Goal: Book appointment/travel/reservation

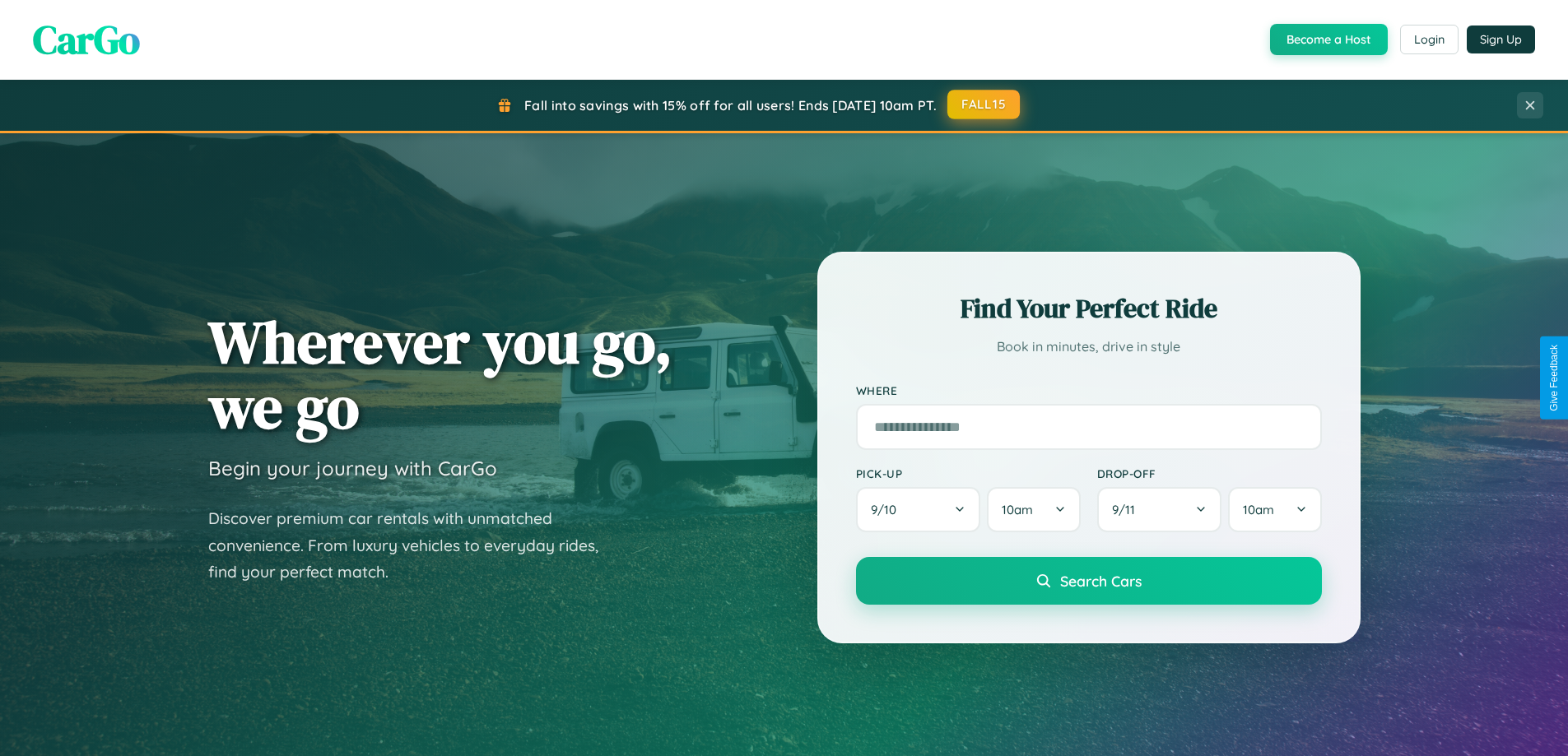
click at [984, 105] on button "FALL15" at bounding box center [983, 105] width 73 height 29
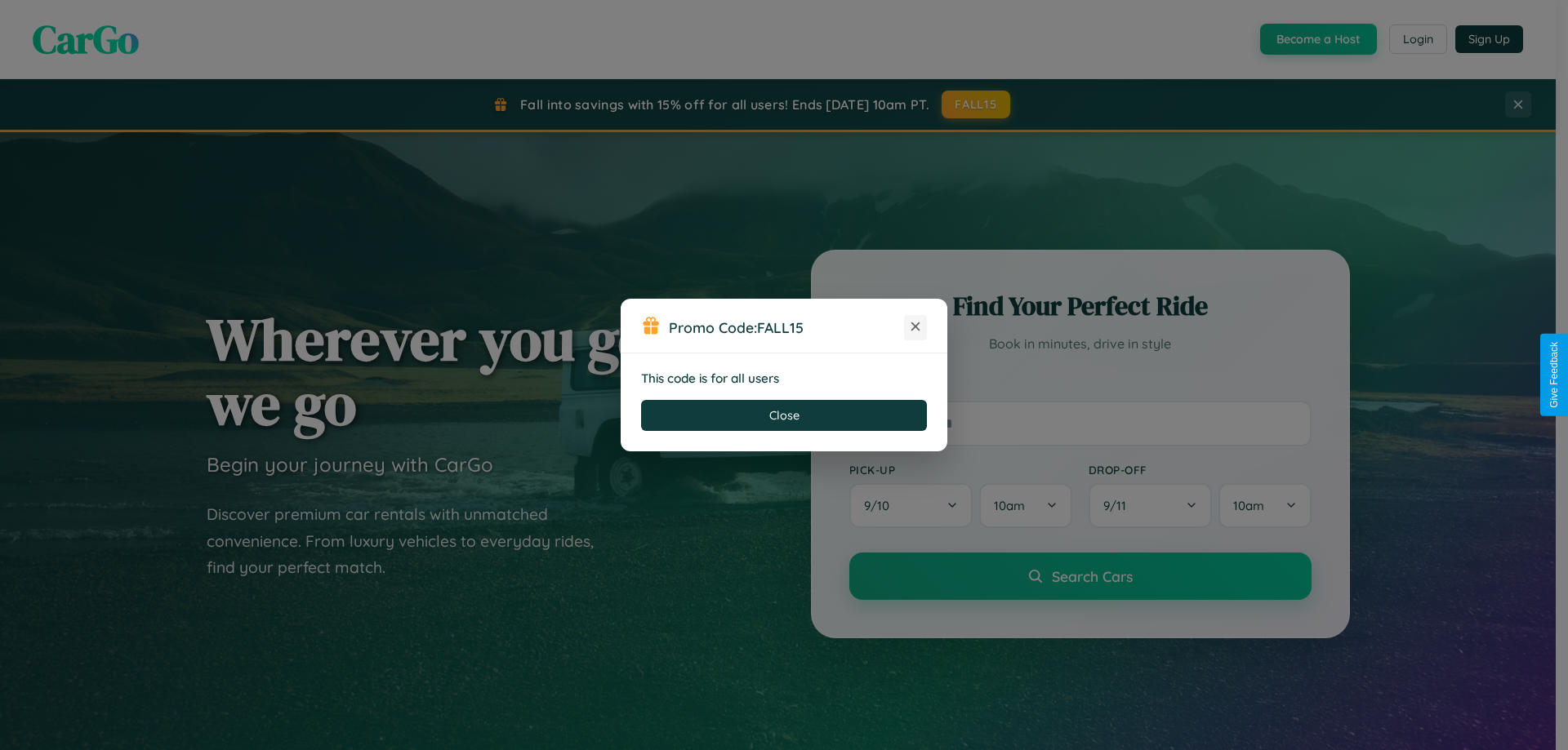
click at [915, 328] on icon at bounding box center [915, 327] width 16 height 16
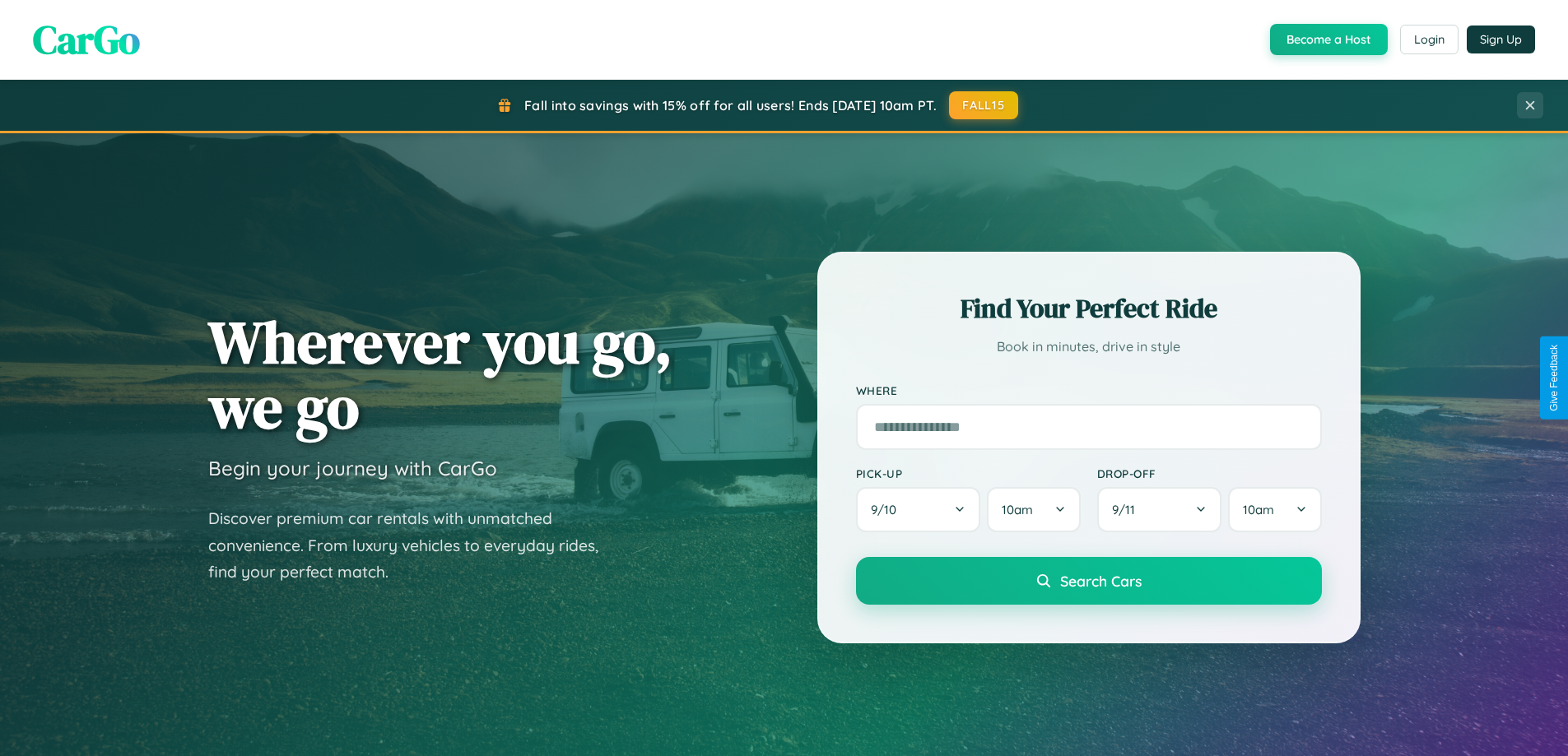
scroll to position [2644, 0]
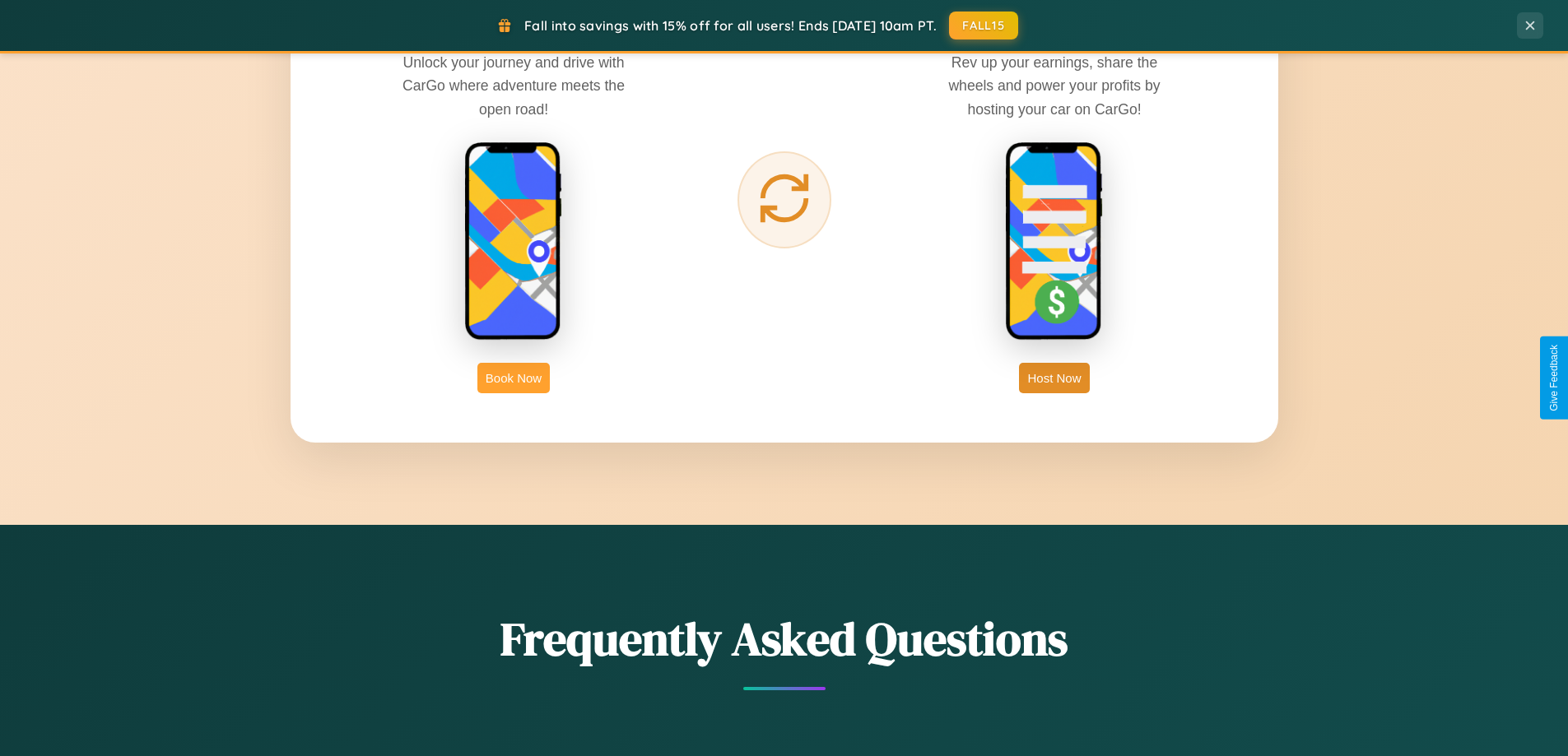
click at [513, 378] on button "Book Now" at bounding box center [513, 378] width 73 height 30
